Goal: Task Accomplishment & Management: Complete application form

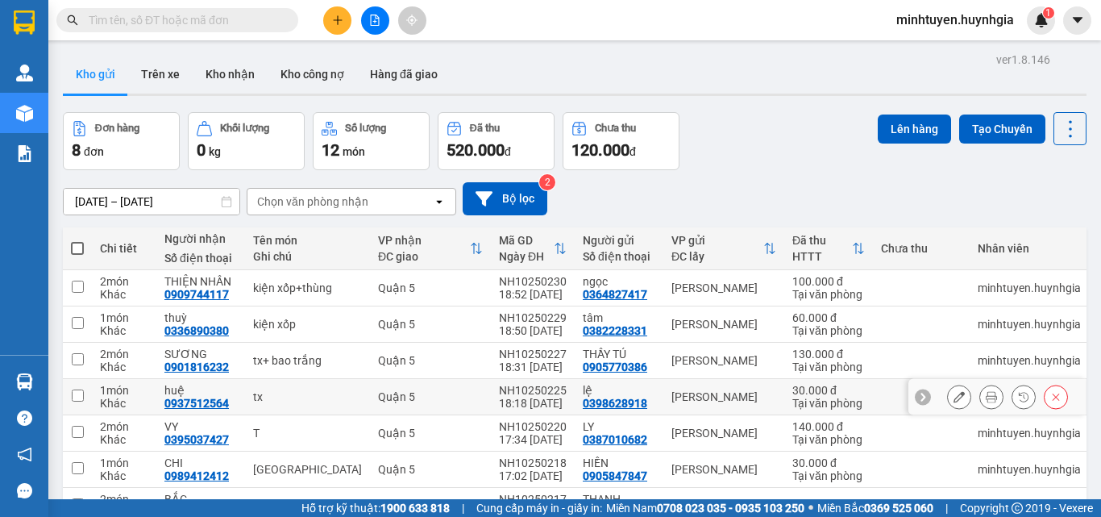
scroll to position [127, 0]
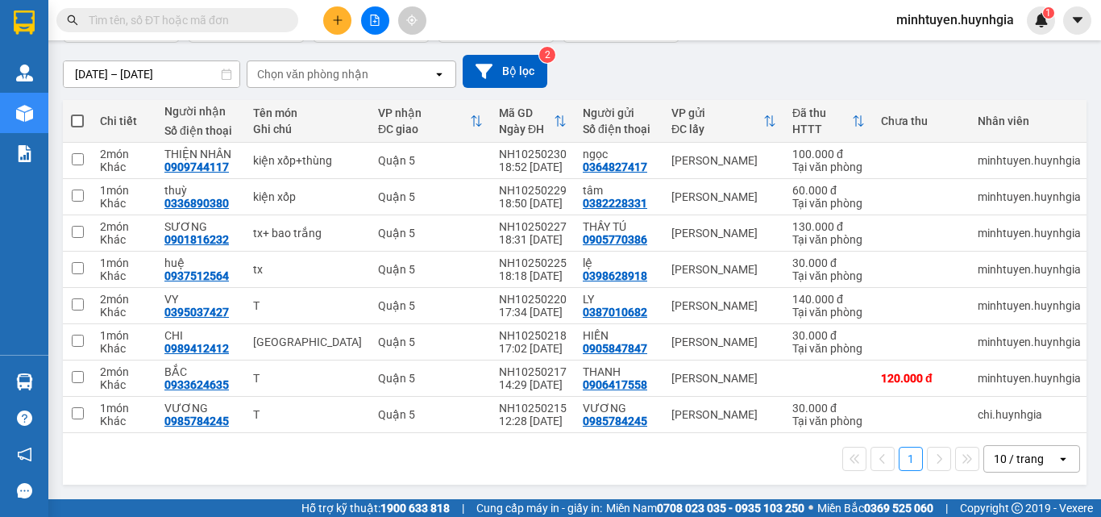
click at [73, 120] on span at bounding box center [77, 120] width 13 height 13
click at [77, 113] on input "checkbox" at bounding box center [77, 113] width 0 height 0
checkbox input "true"
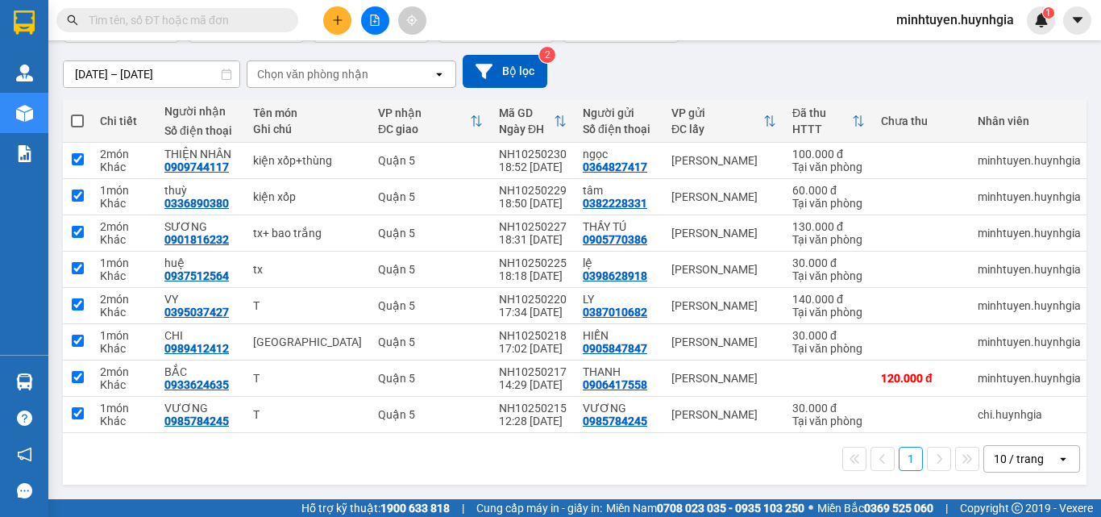
checkbox input "true"
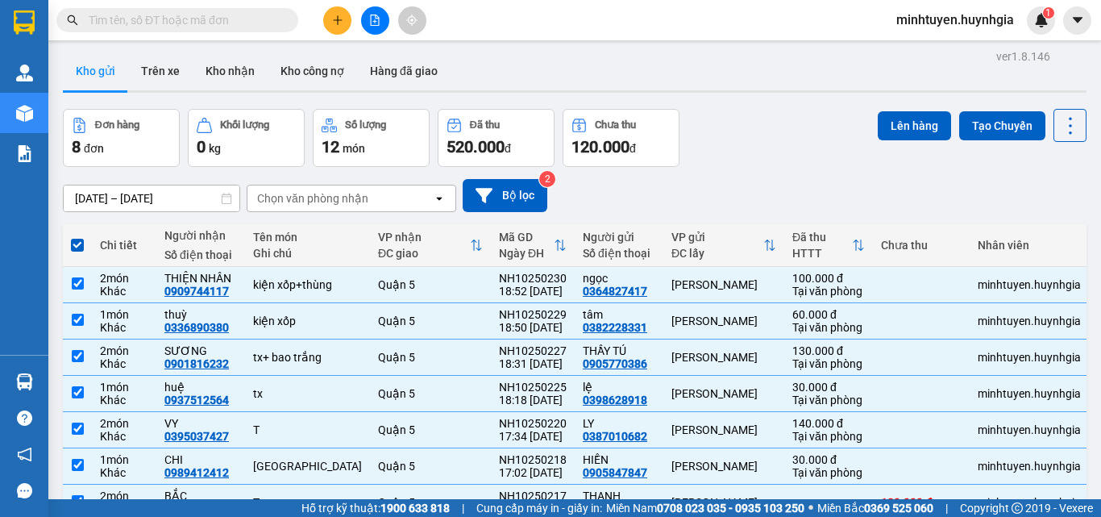
scroll to position [0, 0]
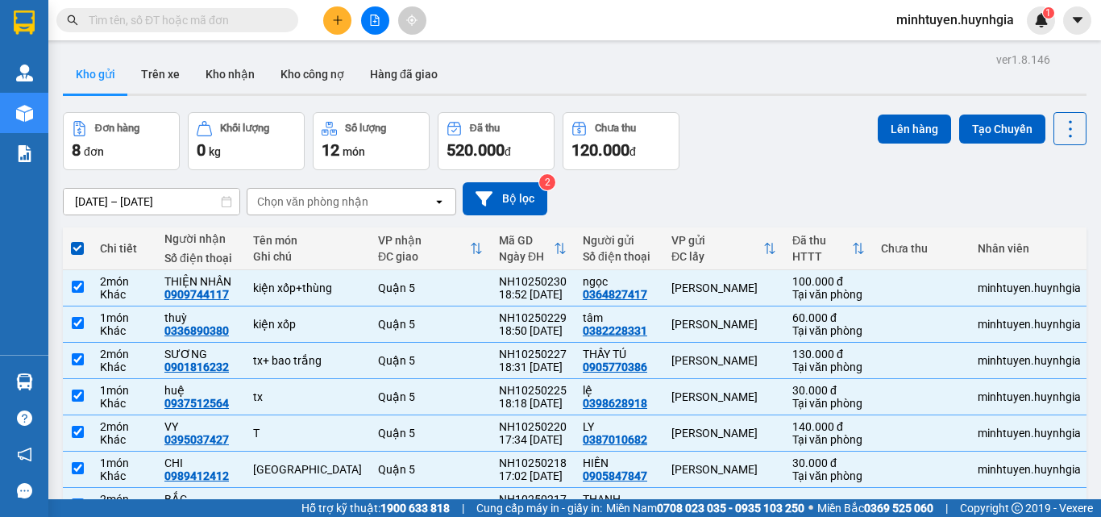
click at [73, 247] on span at bounding box center [77, 248] width 13 height 13
click at [77, 240] on input "checkbox" at bounding box center [77, 240] width 0 height 0
checkbox input "false"
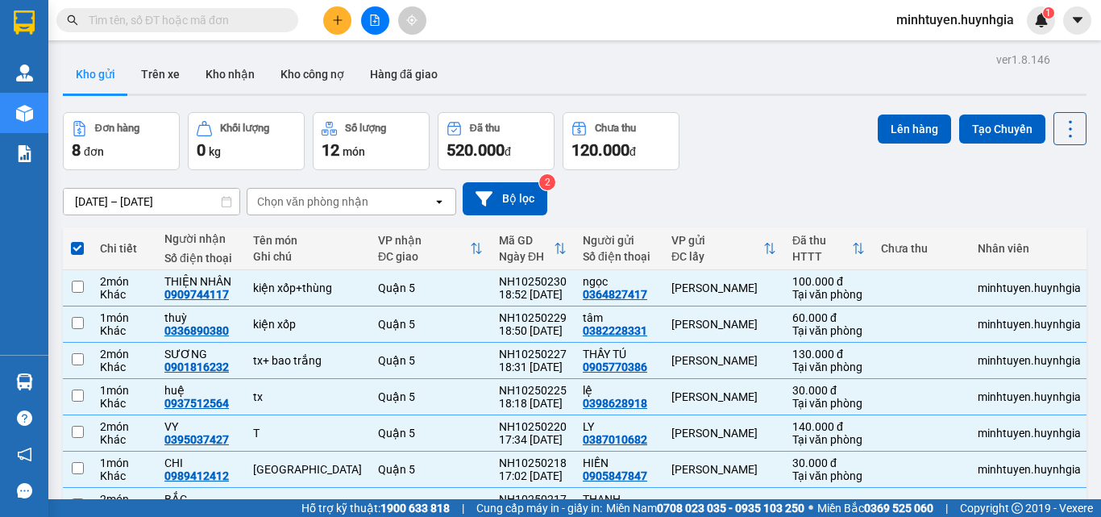
checkbox input "false"
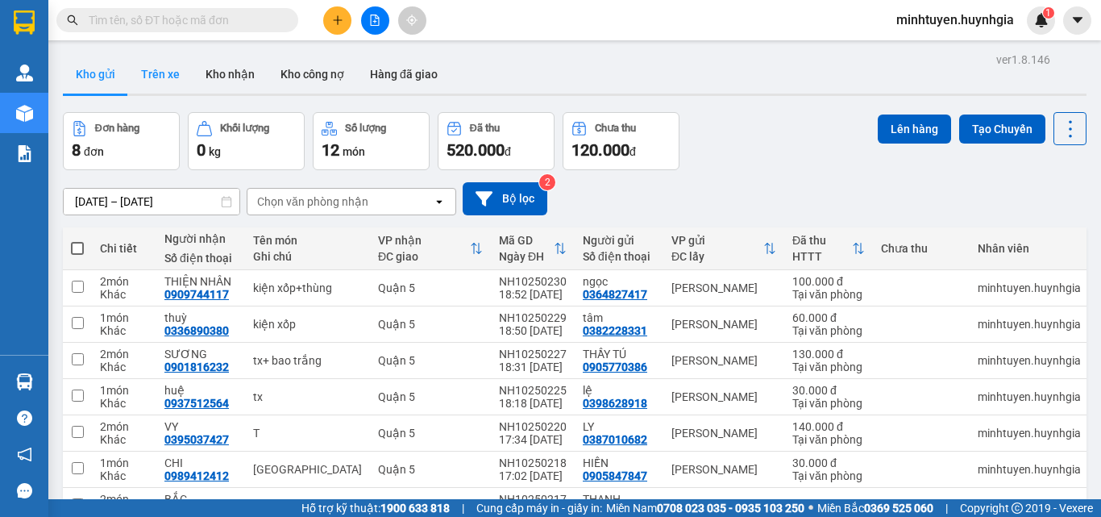
click at [178, 64] on button "Trên xe" at bounding box center [160, 74] width 64 height 39
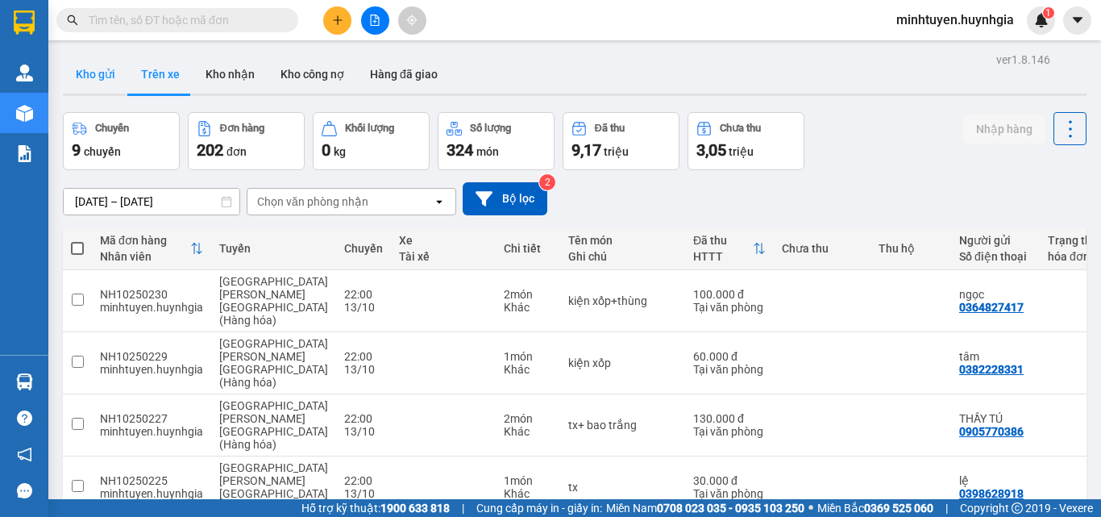
click at [94, 68] on button "Kho gửi" at bounding box center [95, 74] width 65 height 39
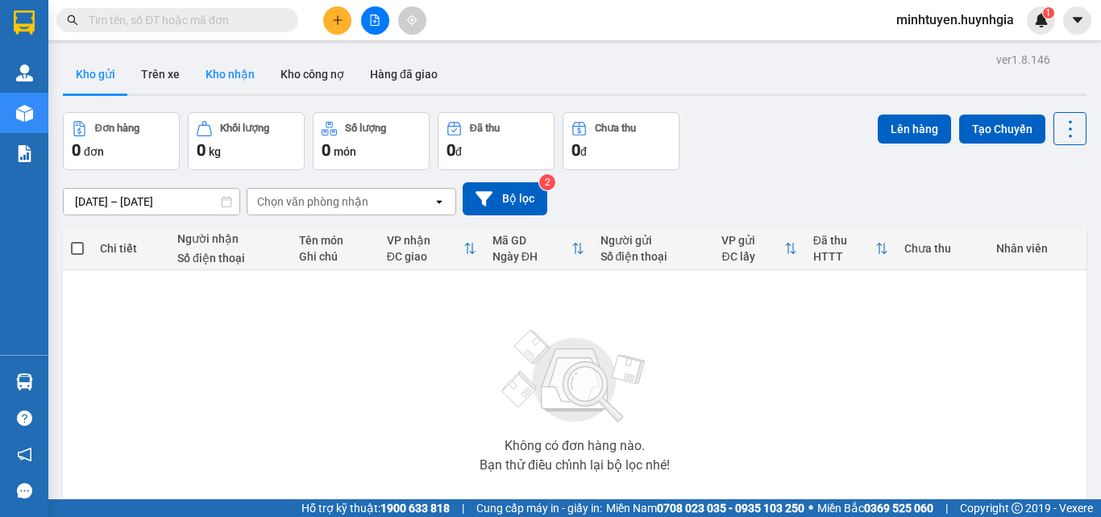
click at [214, 72] on button "Kho nhận" at bounding box center [230, 74] width 75 height 39
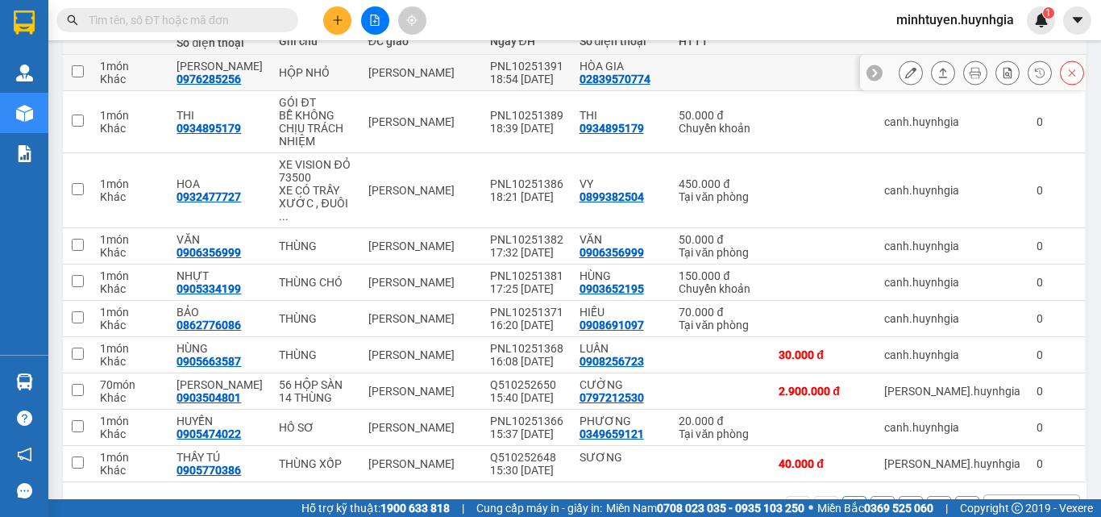
scroll to position [239, 0]
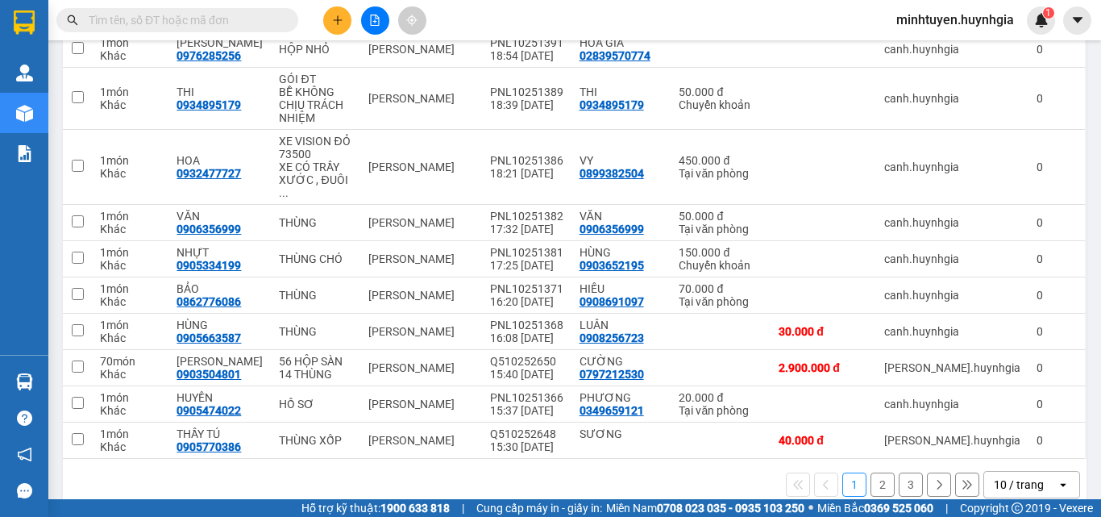
click at [874, 472] on button "2" at bounding box center [882, 484] width 24 height 24
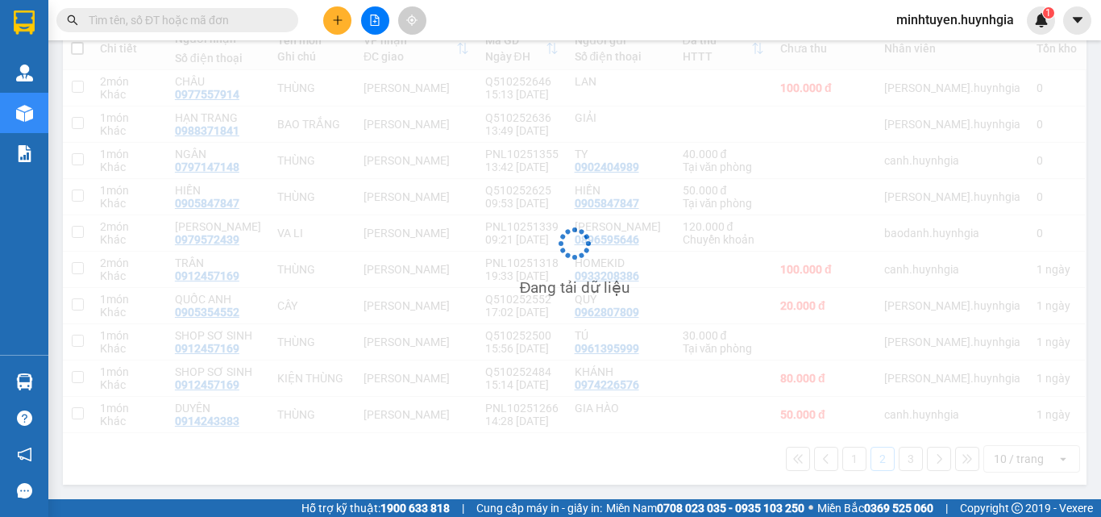
scroll to position [200, 0]
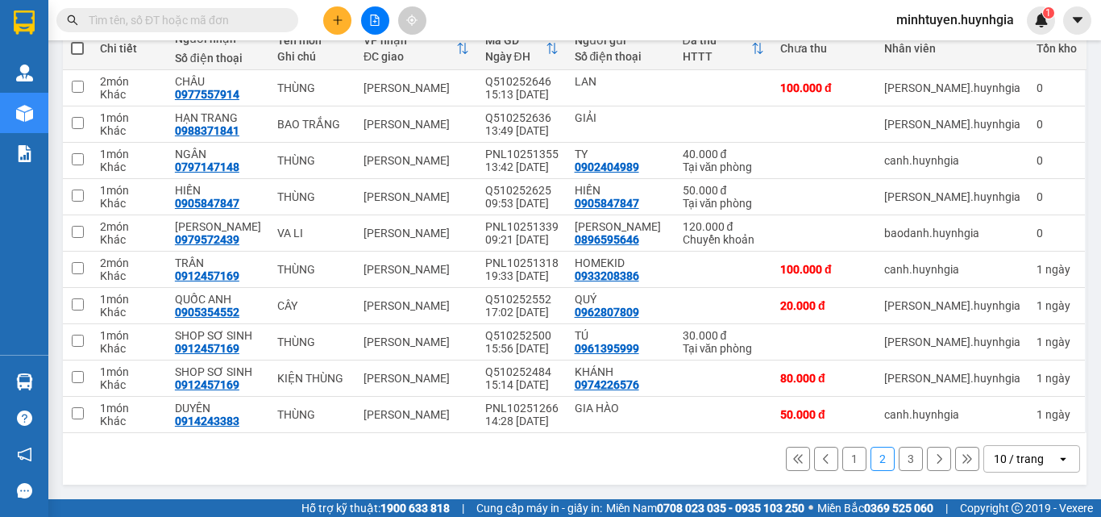
click at [848, 458] on button "1" at bounding box center [854, 459] width 24 height 24
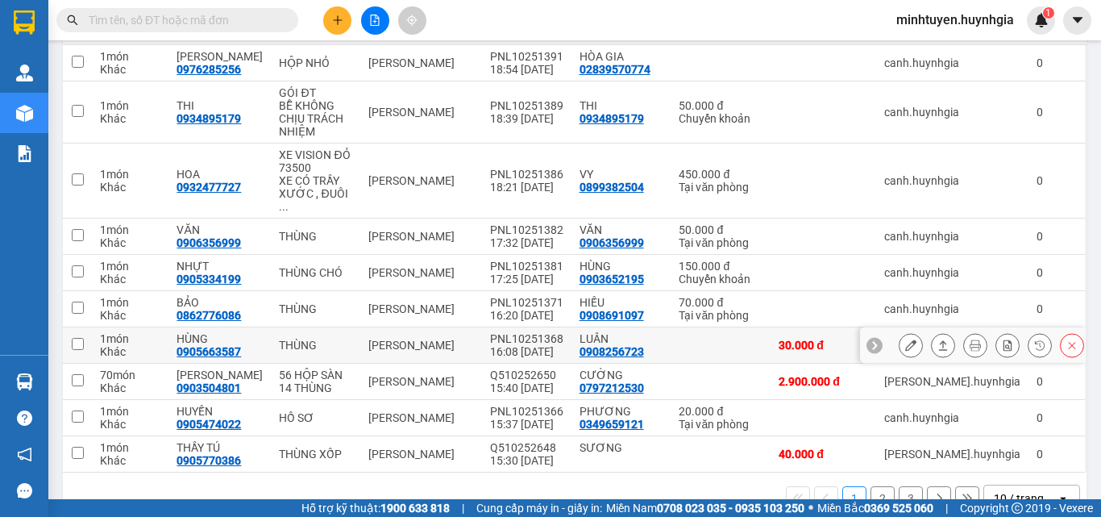
scroll to position [239, 0]
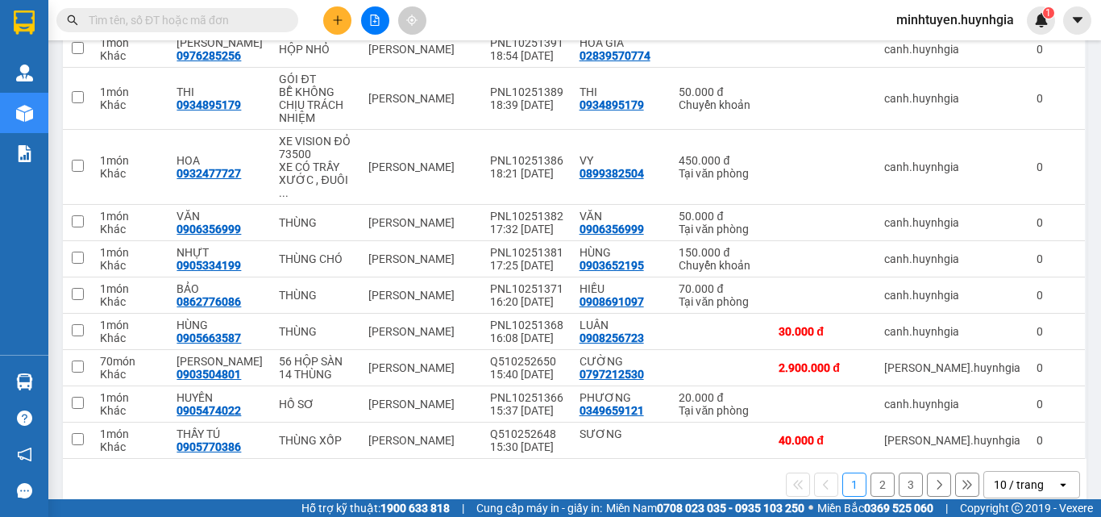
click at [870, 472] on button "2" at bounding box center [882, 484] width 24 height 24
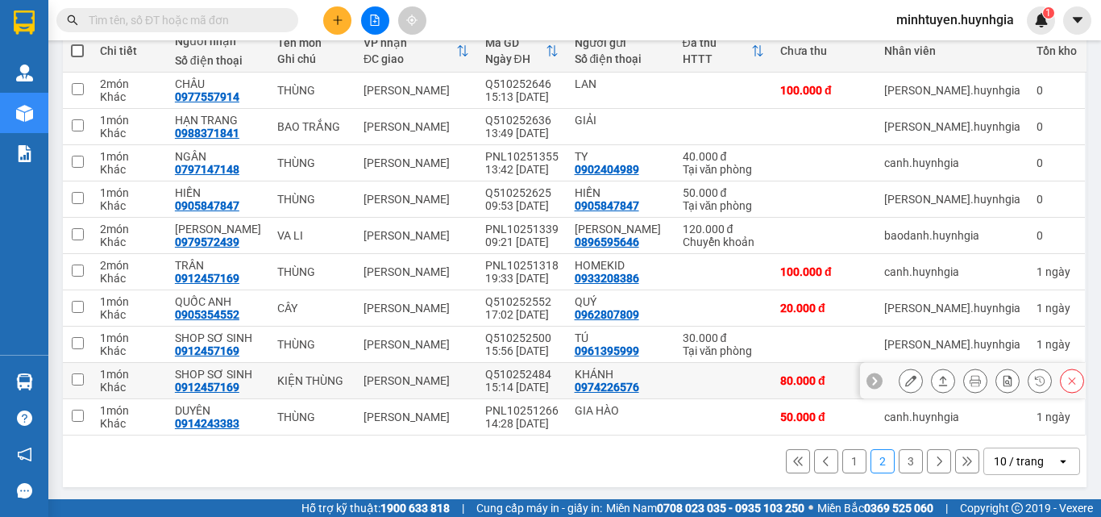
scroll to position [200, 0]
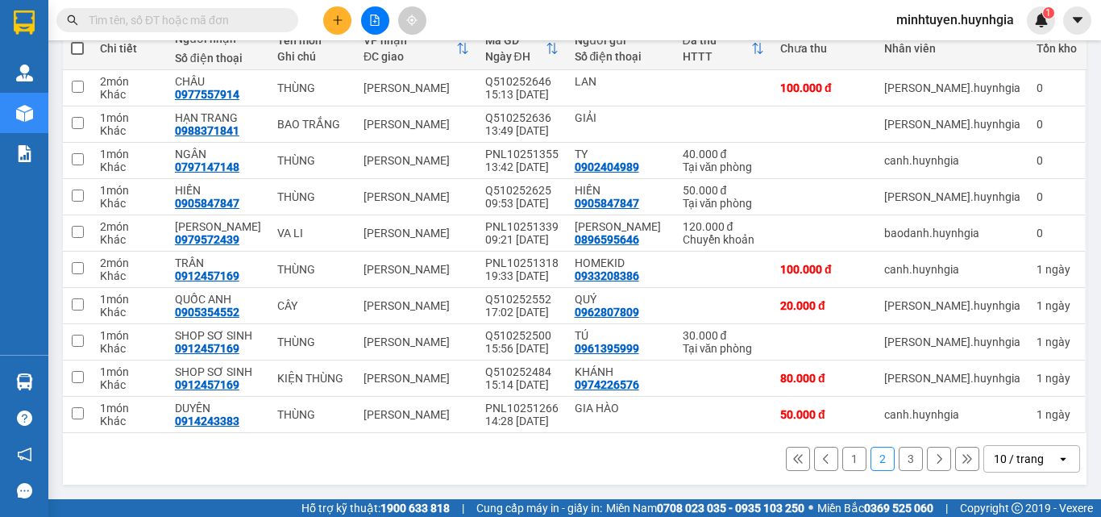
click at [845, 459] on button "1" at bounding box center [854, 459] width 24 height 24
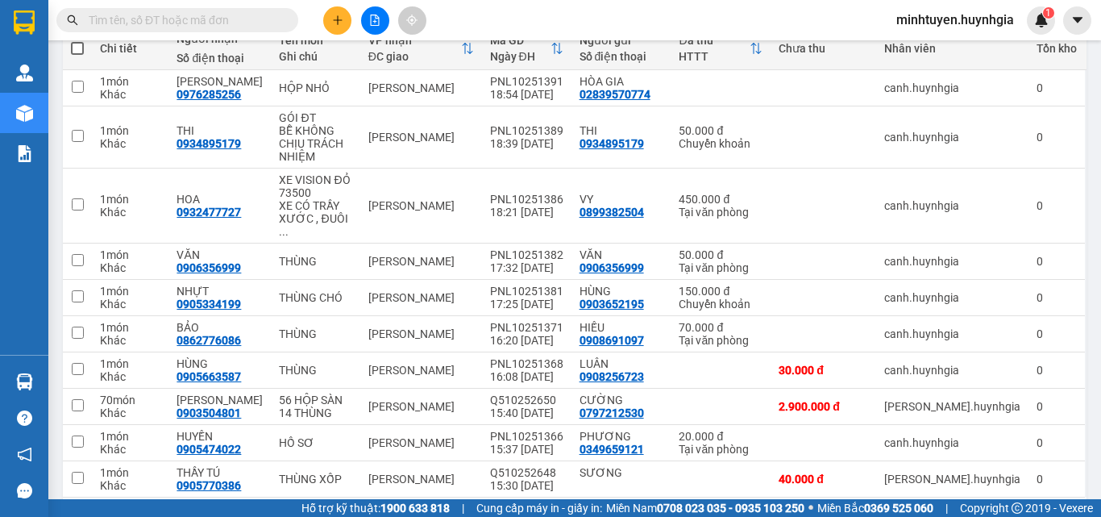
click at [870, 511] on button "2" at bounding box center [882, 523] width 24 height 24
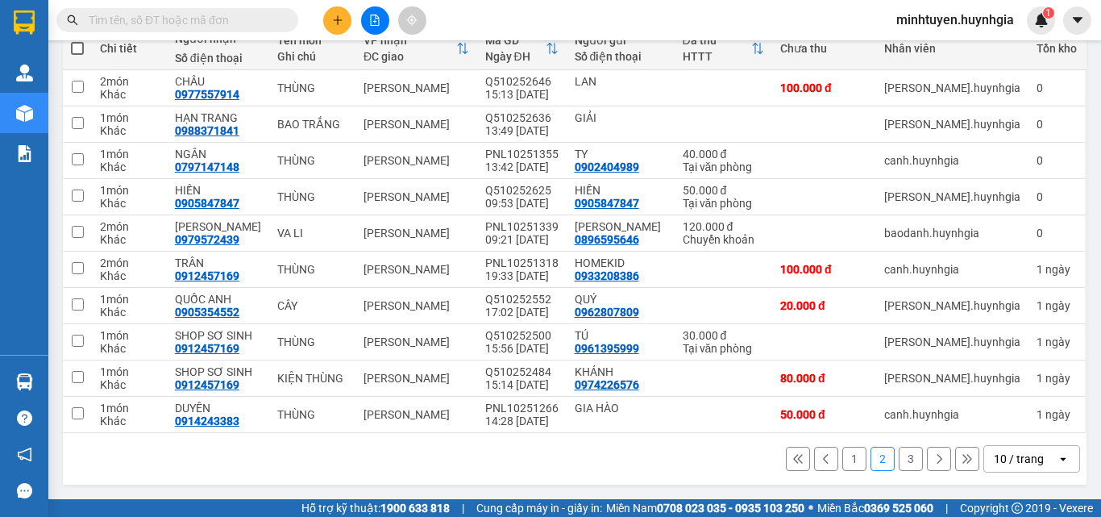
click at [899, 464] on button "3" at bounding box center [911, 459] width 24 height 24
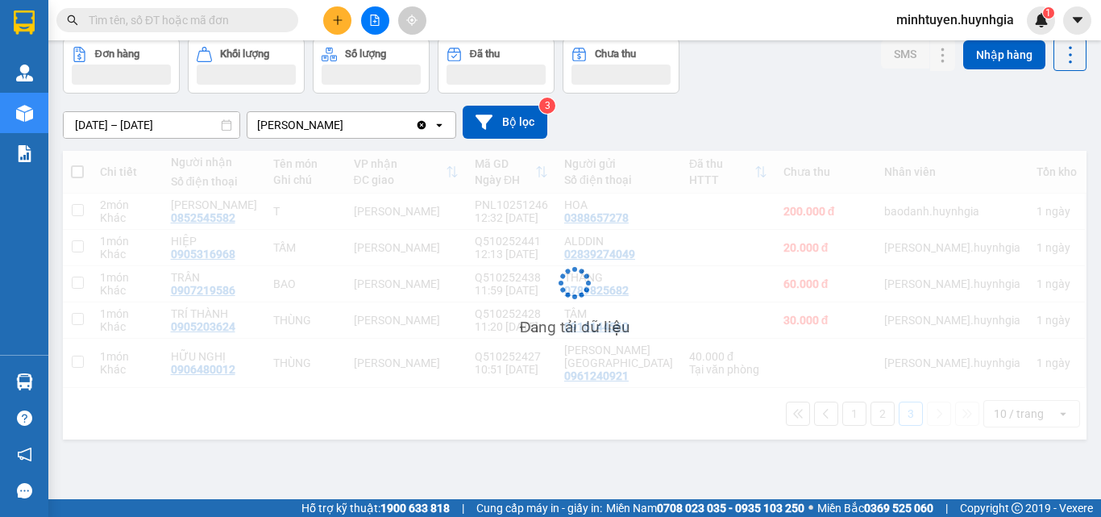
scroll to position [74, 0]
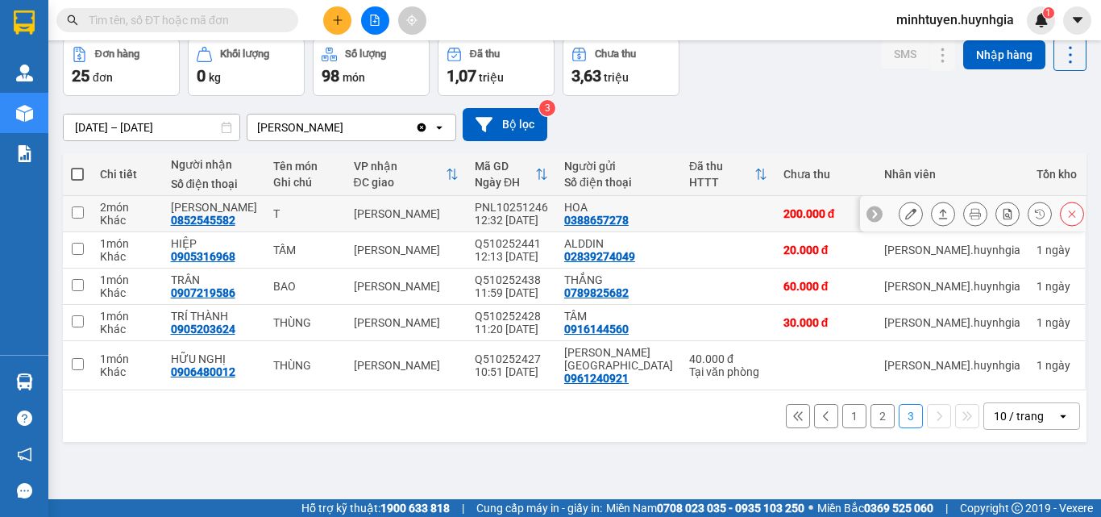
click at [937, 214] on icon at bounding box center [942, 213] width 11 height 11
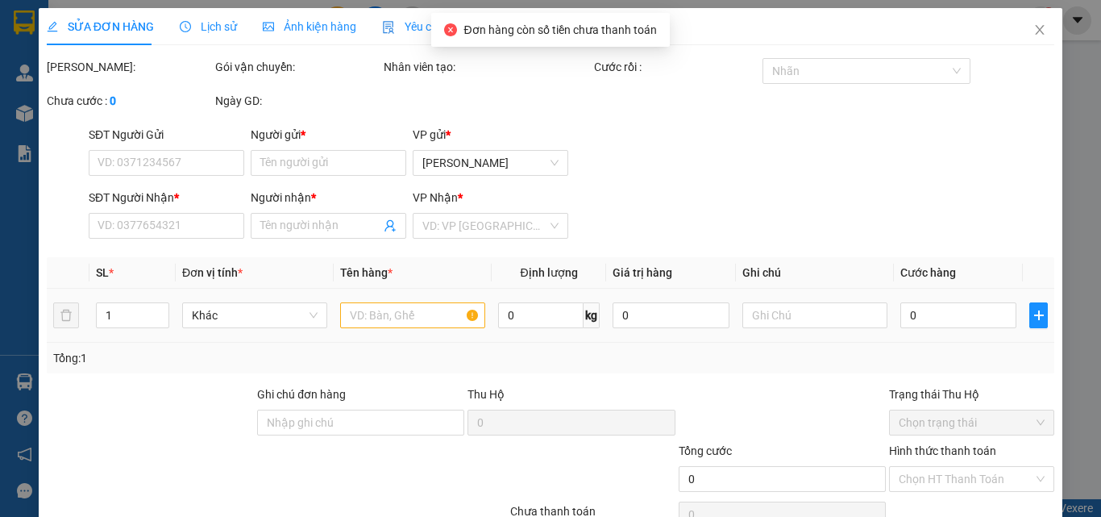
type input "0388657278"
type input "HOA"
type input "0852545582"
type input "TRƯƠNG VY"
type input "200.000"
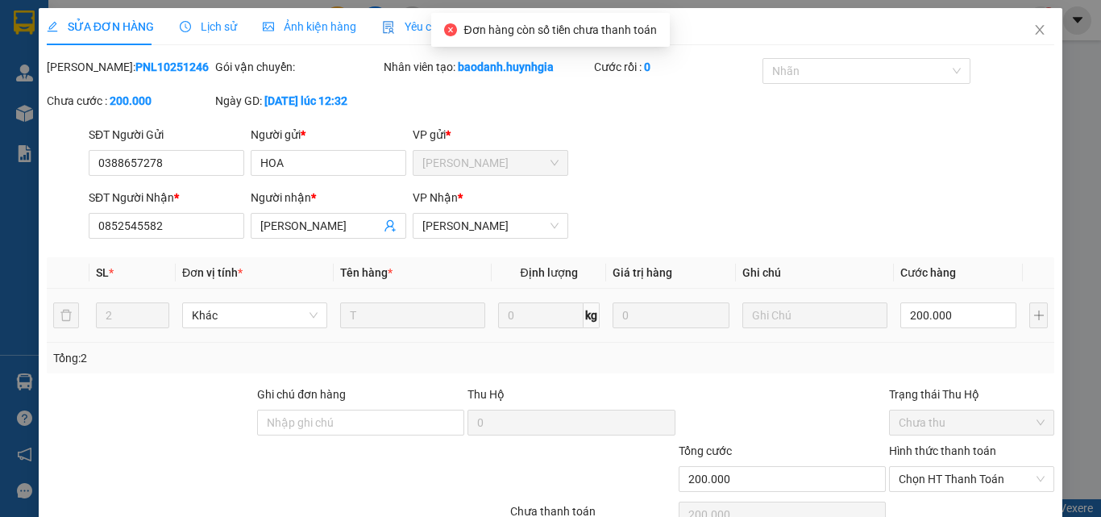
click at [946, 316] on input "200.000" at bounding box center [958, 315] width 116 height 26
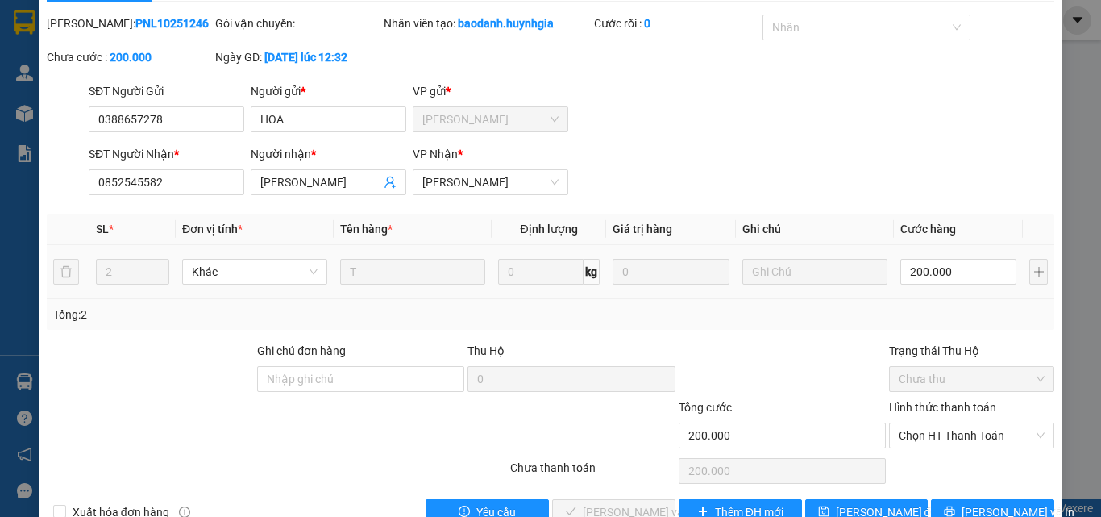
scroll to position [83, 0]
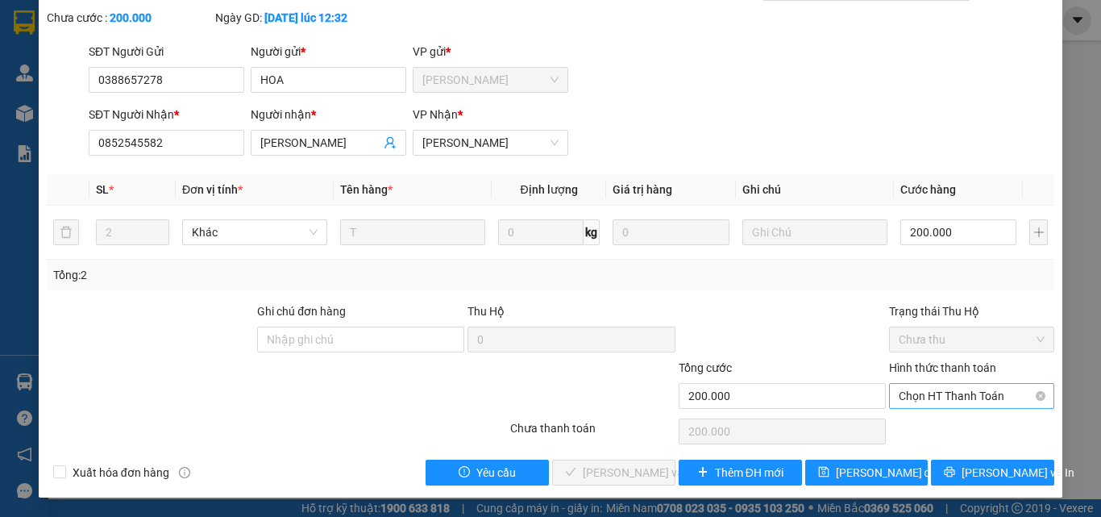
click at [926, 397] on span "Chọn HT Thanh Toán" at bounding box center [972, 396] width 146 height 24
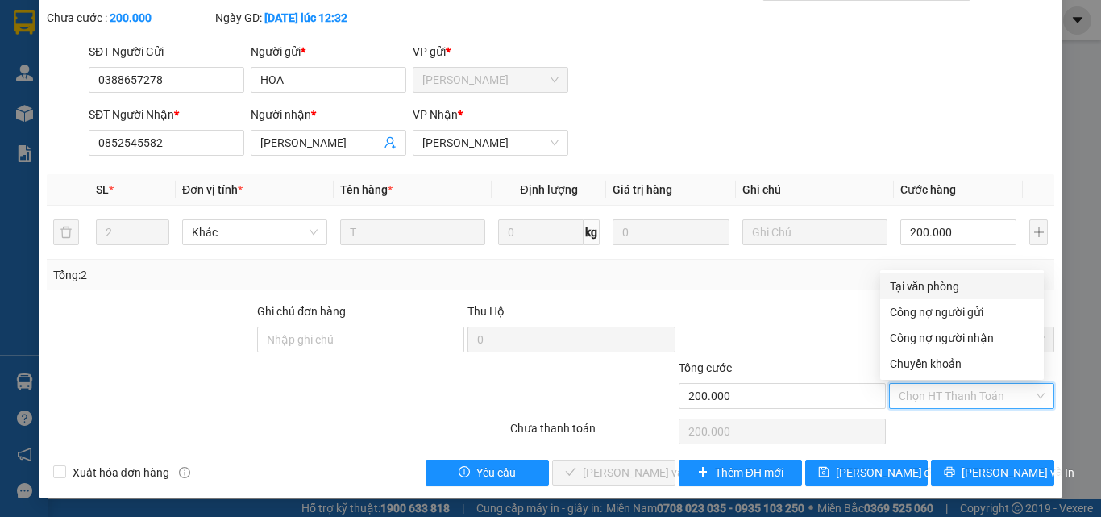
click at [918, 290] on div "Tại văn phòng" at bounding box center [962, 286] width 144 height 18
type input "0"
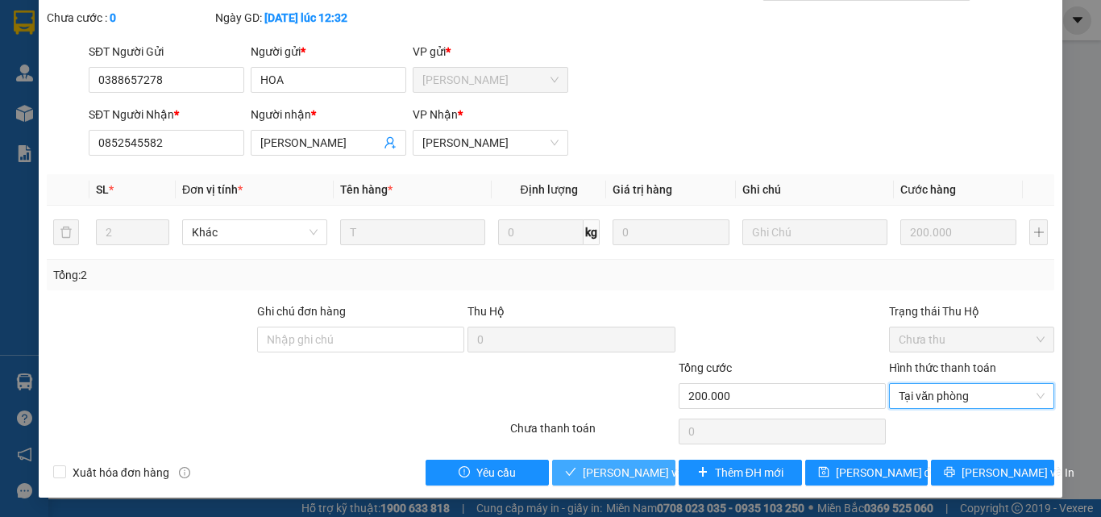
click at [629, 470] on span "Lưu và Giao hàng" at bounding box center [692, 472] width 218 height 18
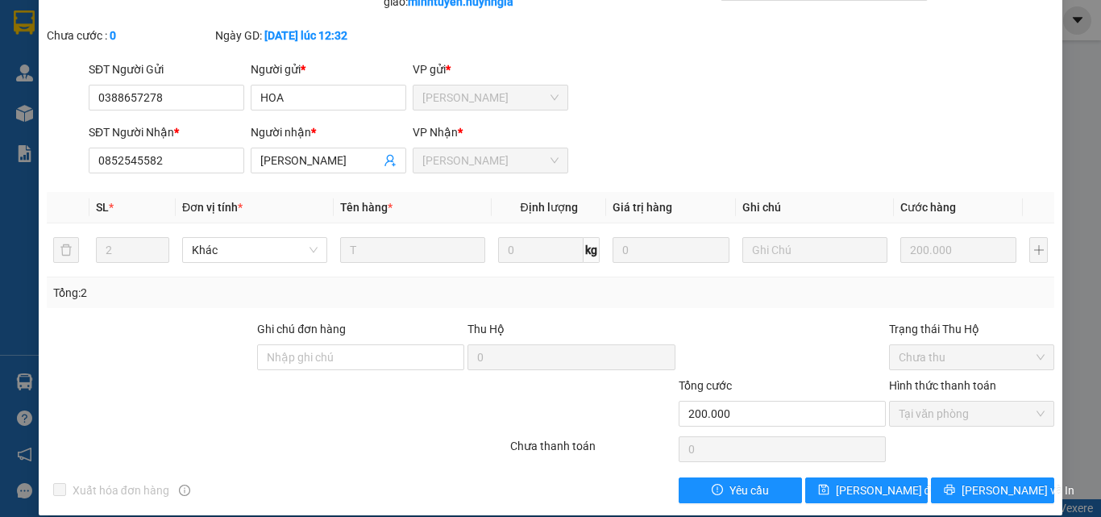
scroll to position [0, 0]
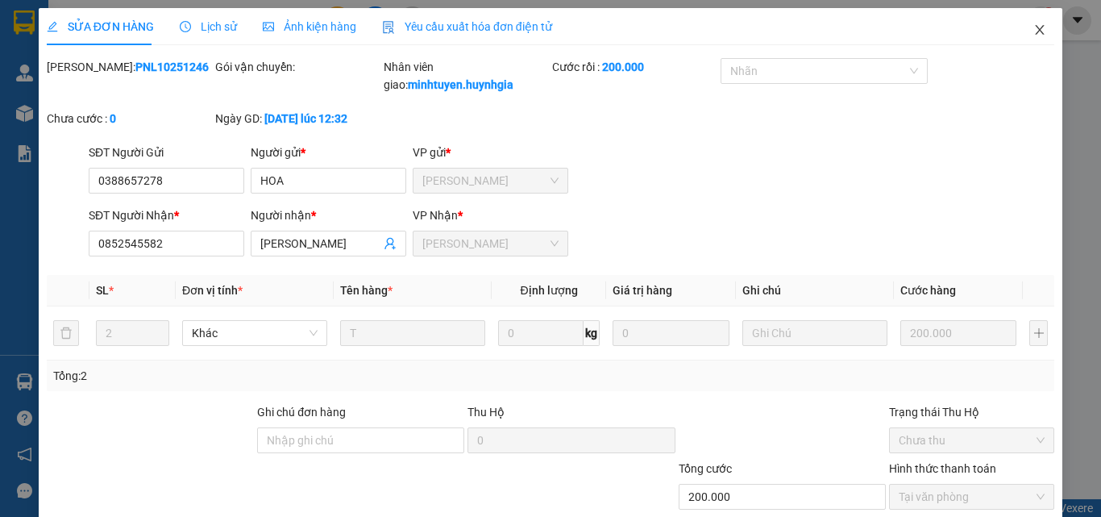
click at [1033, 31] on icon "close" at bounding box center [1039, 29] width 13 height 13
